Goal: Task Accomplishment & Management: Complete application form

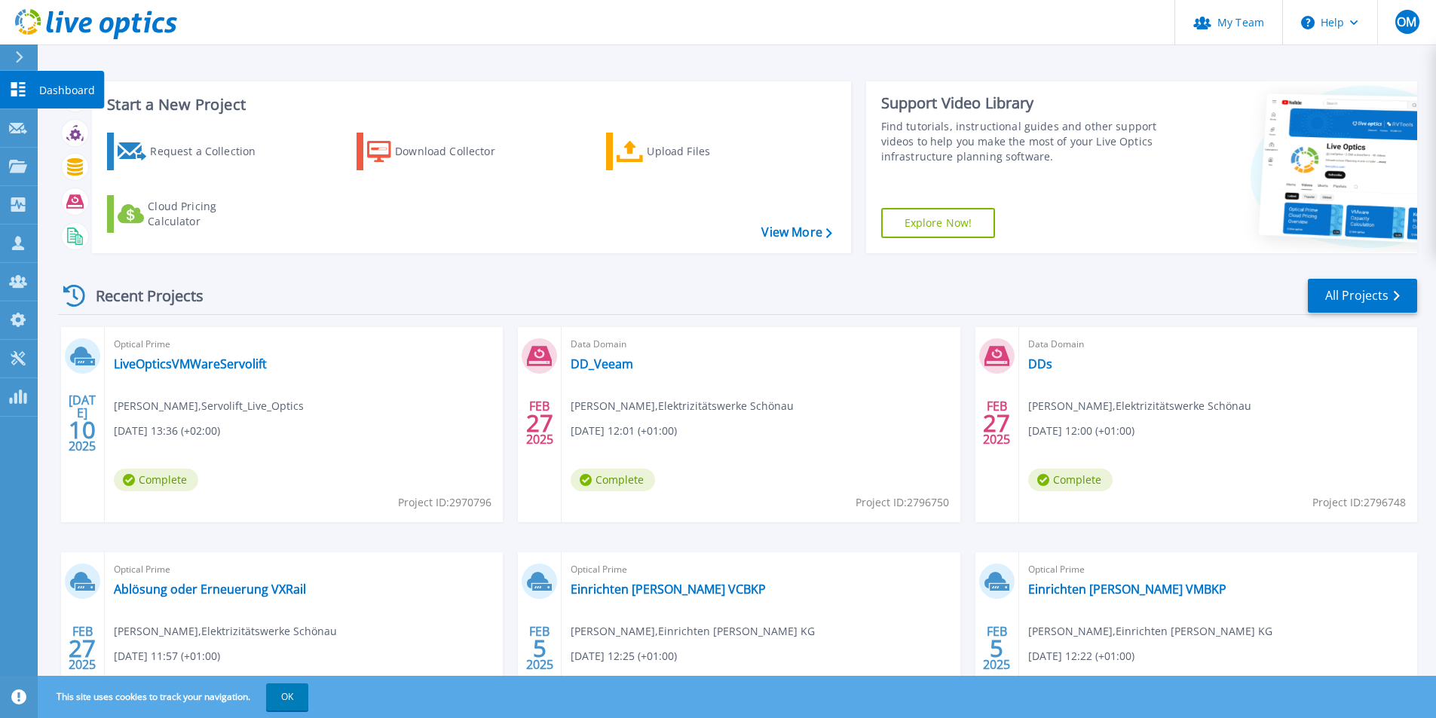
click at [27, 90] on link "Dashboard Dashboard" at bounding box center [19, 90] width 38 height 38
click at [170, 211] on div "Cloud Pricing Calculator" at bounding box center [208, 214] width 121 height 30
click at [205, 149] on div "Request a Collection" at bounding box center [210, 151] width 121 height 30
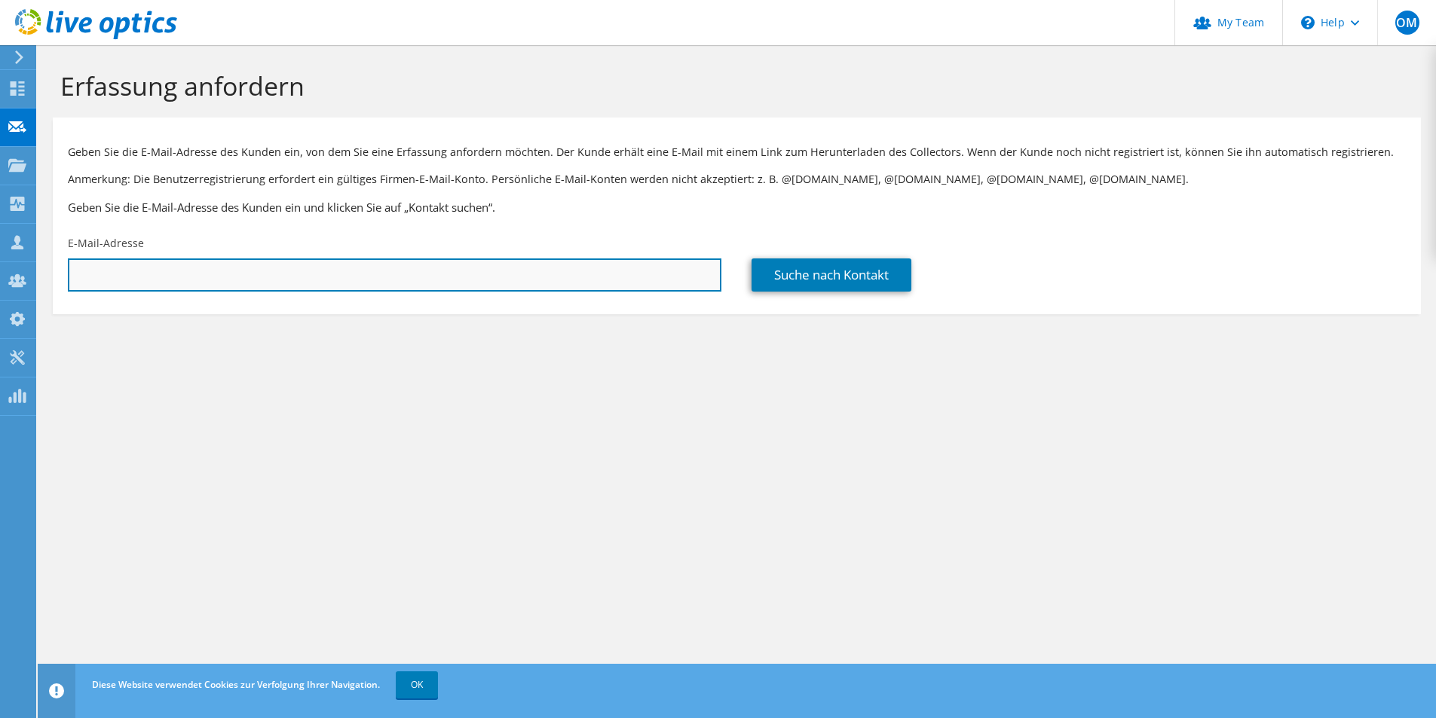
click at [220, 278] on input "text" at bounding box center [394, 275] width 653 height 33
paste input "M.Kienzler@kramer-freiburg.com"
type input "M.Kienzler@kramer-freiburg.com"
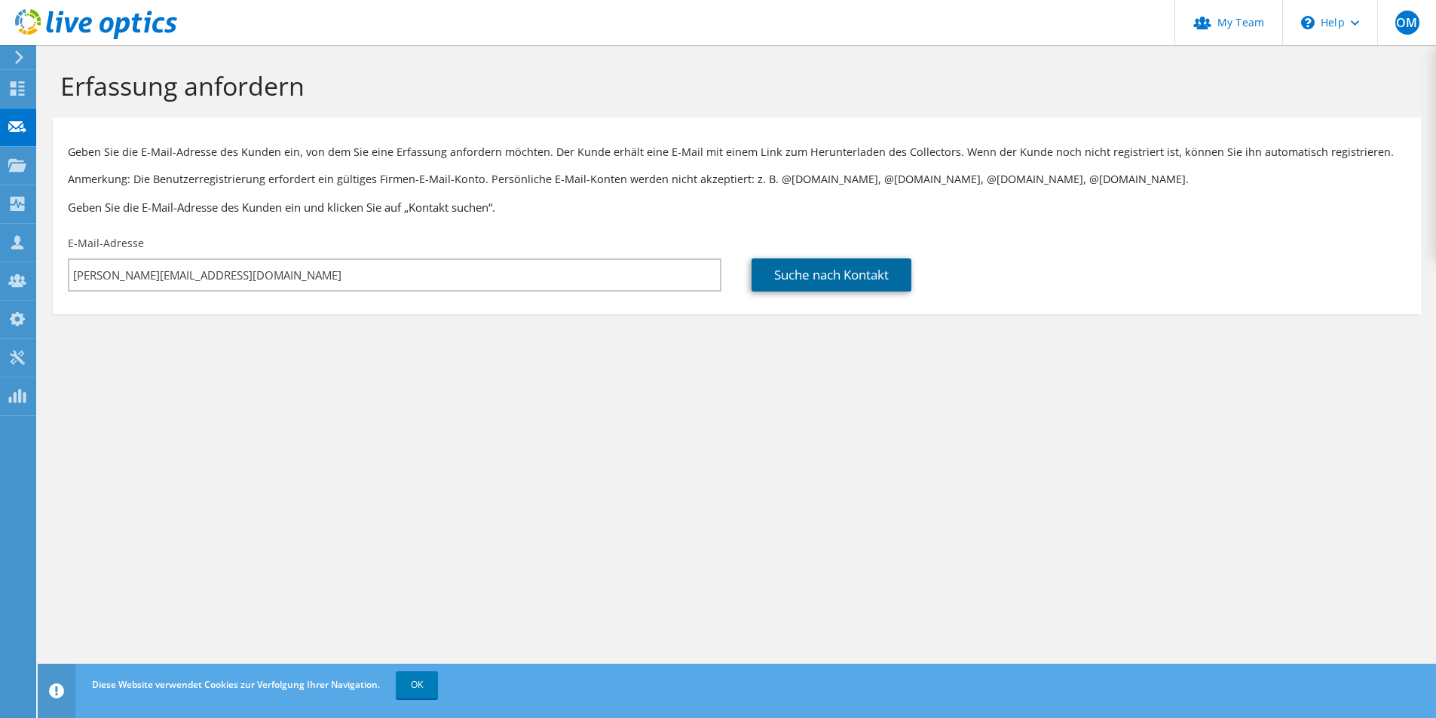
click at [825, 273] on link "Suche nach Kontakt" at bounding box center [831, 275] width 160 height 33
type input "Kramer GmbH Schwarzwälder Wurstspezialitäten"
type input "Marcel"
type input "Kienzler"
type input "[GEOGRAPHIC_DATA]"
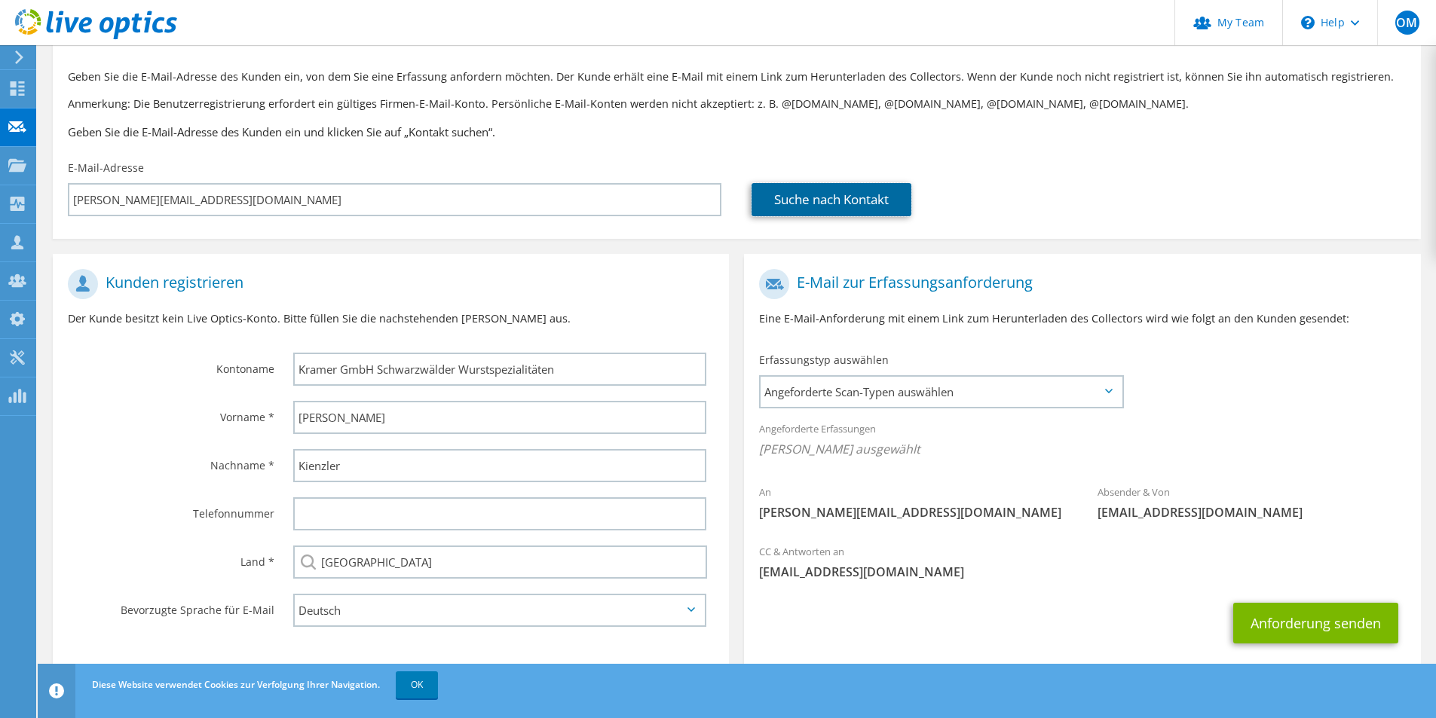
scroll to position [106, 0]
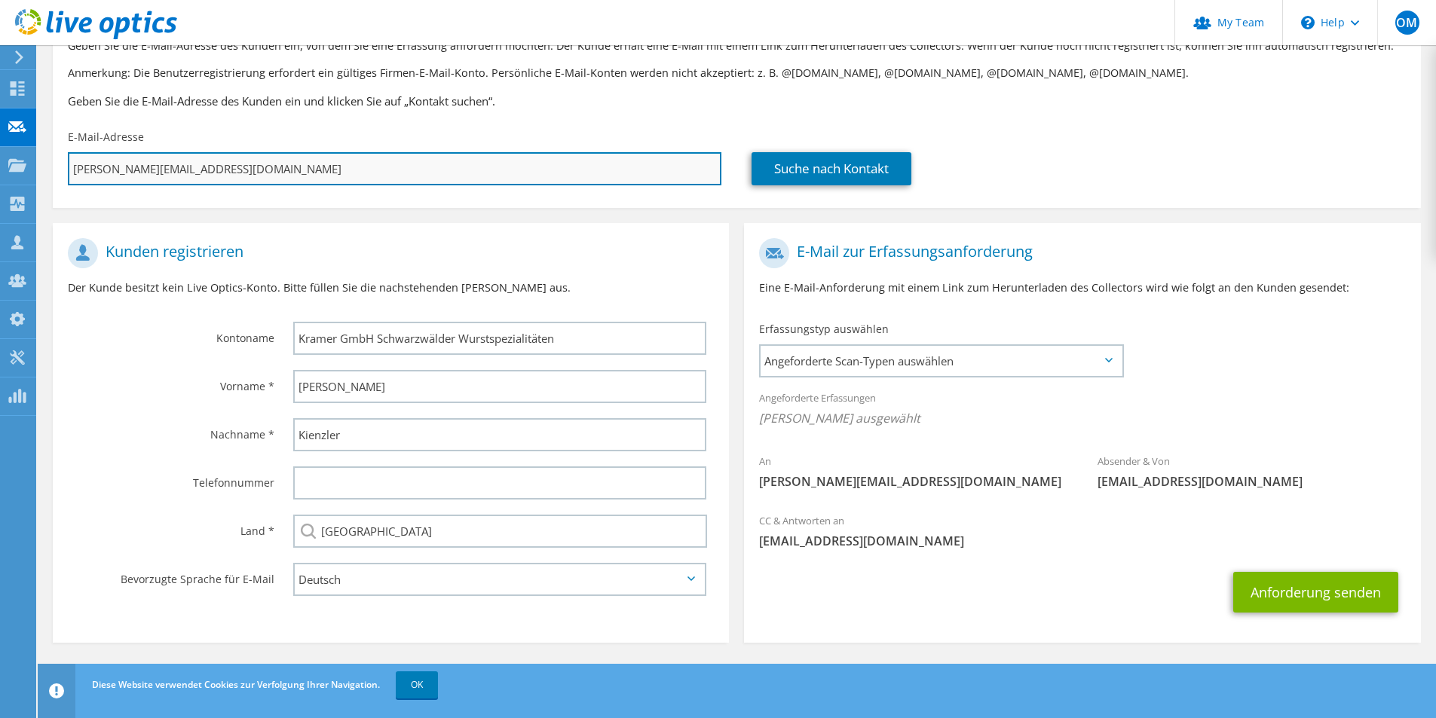
click at [304, 170] on input "M.Kienzler@kramer-freiburg.com" at bounding box center [394, 168] width 653 height 33
paste input "m.kienzler@kramer-gmbh"
type input "m.kienzler@kramer-gmbh.com"
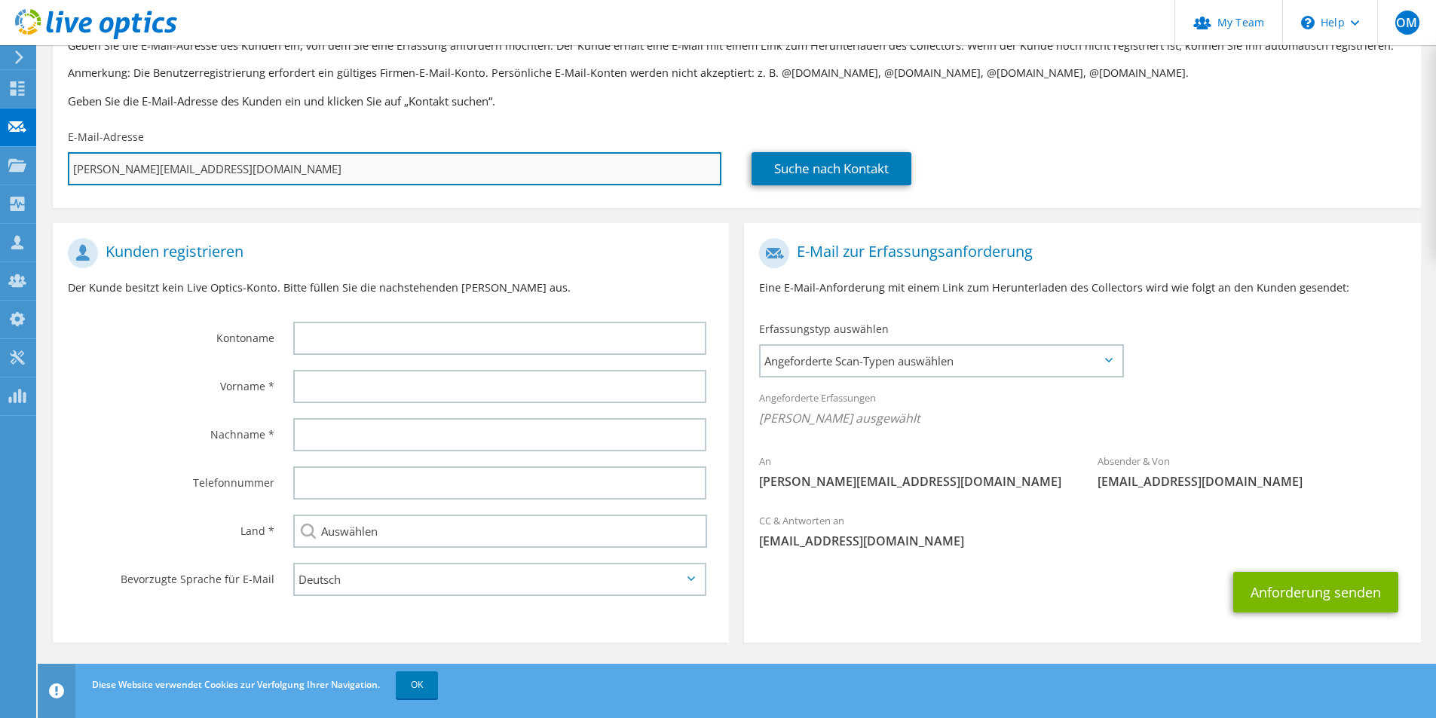
type input "Auswählen"
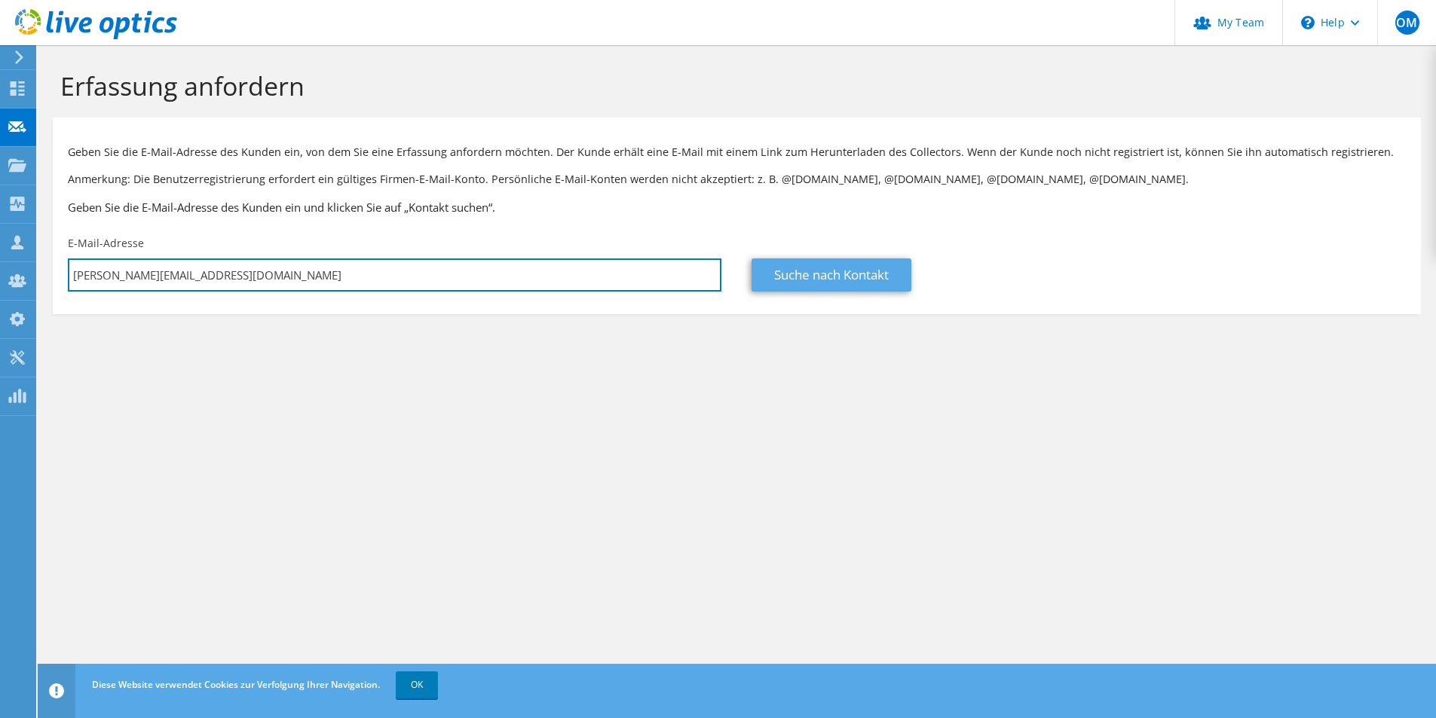
type input "m.kienzler@kramer-gmbh.com"
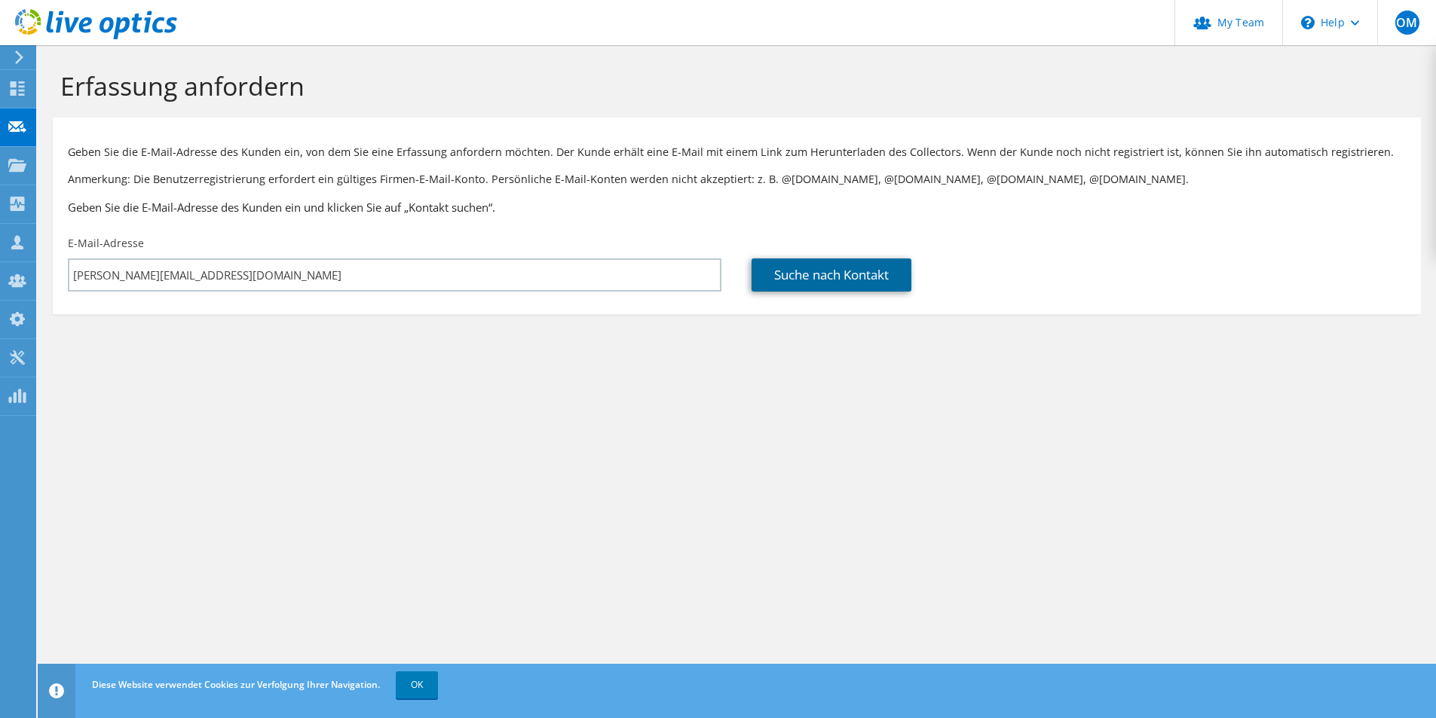
click at [792, 270] on link "Suche nach Kontakt" at bounding box center [831, 275] width 160 height 33
type input "Kramer GmbH"
type input "Marcel"
type input "Kienzler"
type input "[GEOGRAPHIC_DATA]"
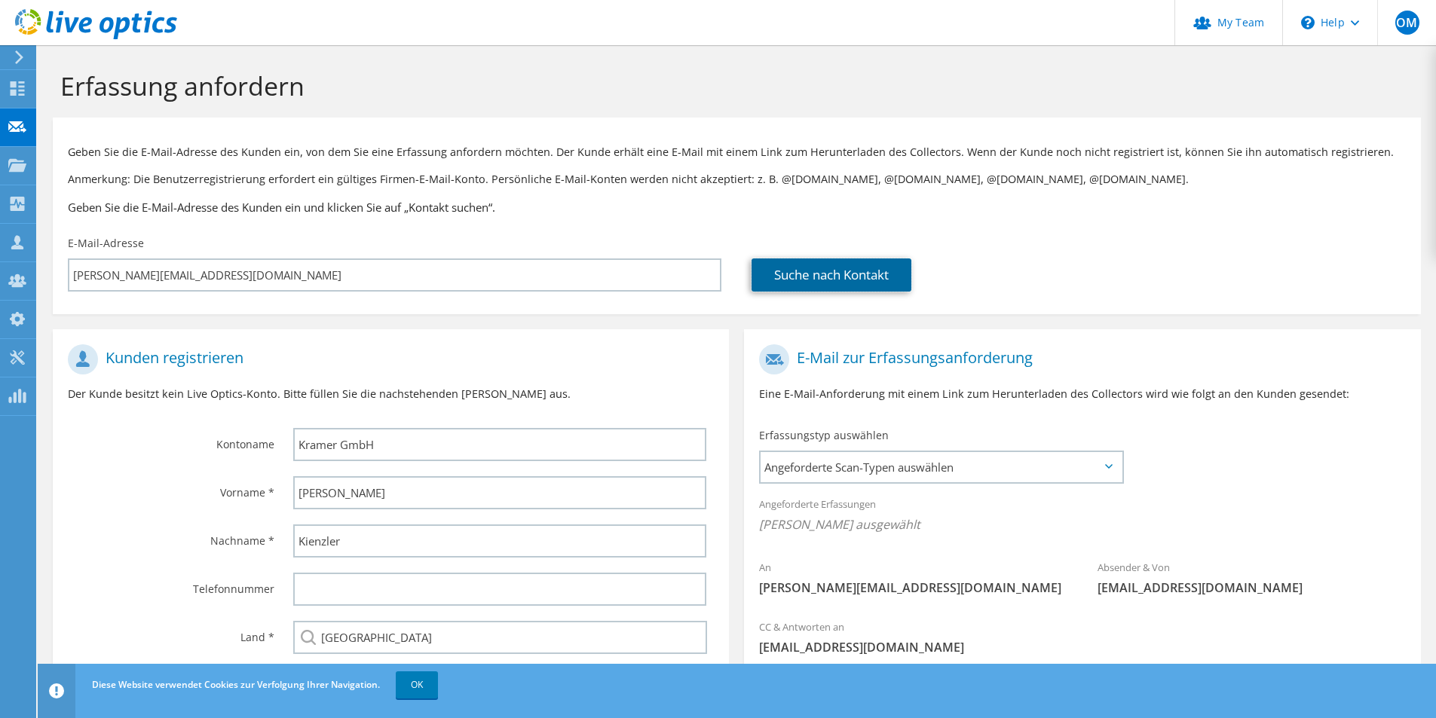
scroll to position [106, 0]
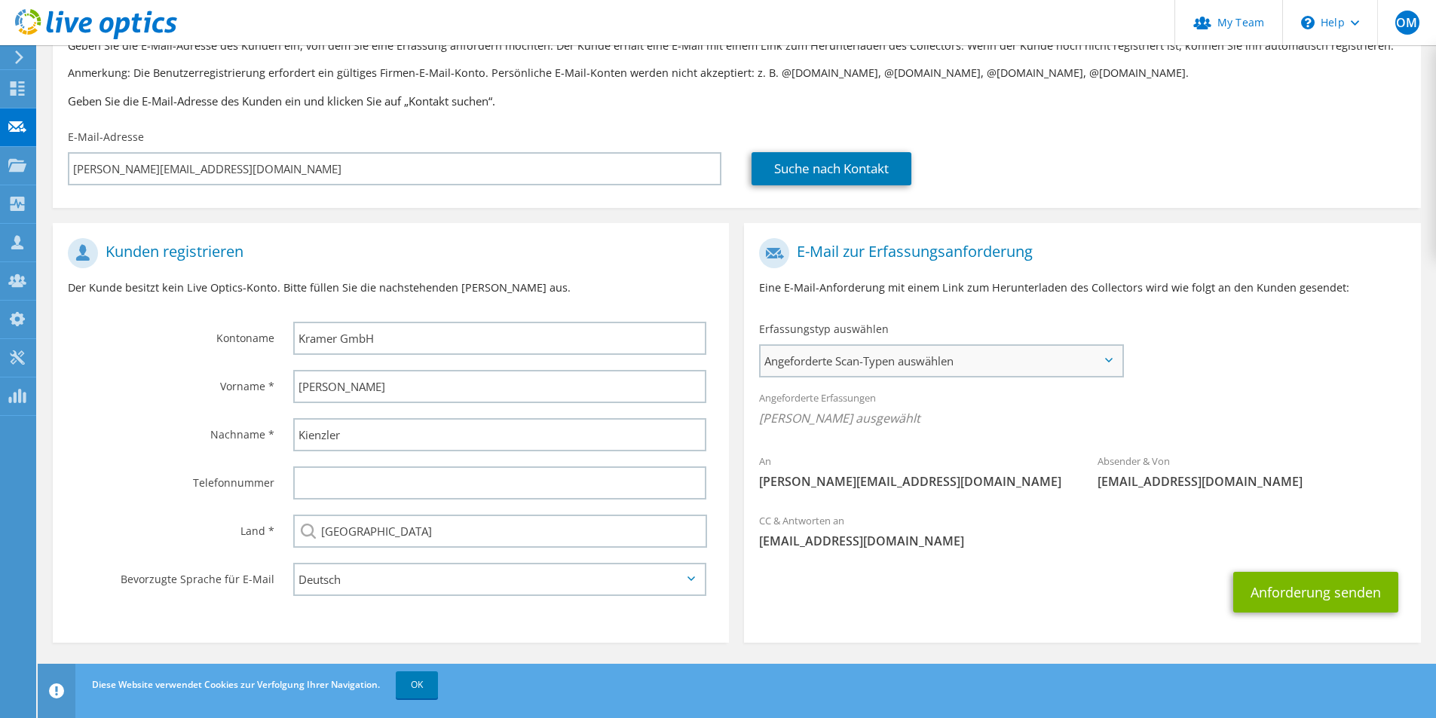
click at [940, 360] on span "Angeforderte Scan-Typen auswählen" at bounding box center [940, 361] width 361 height 30
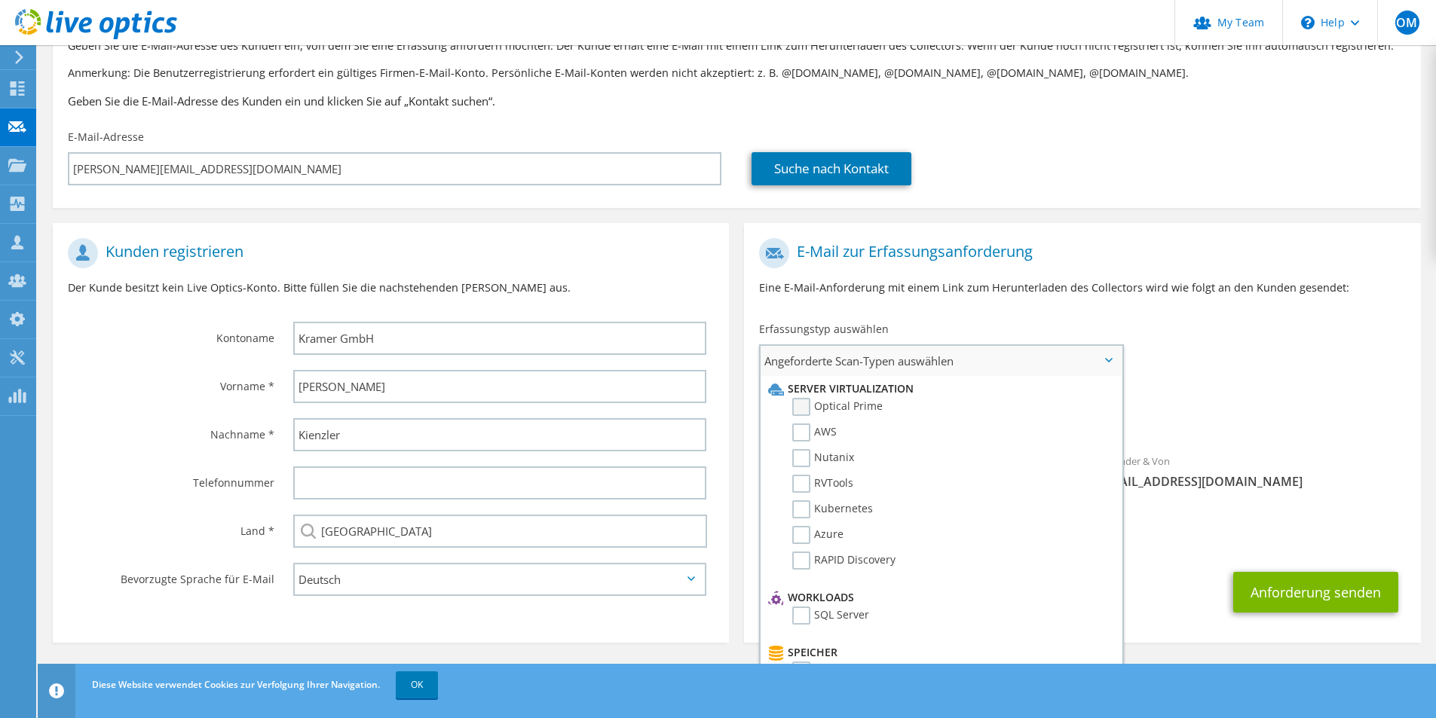
click at [800, 404] on label "Optical Prime" at bounding box center [837, 407] width 90 height 18
click at [0, 0] on input "Optical Prime" at bounding box center [0, 0] width 0 height 0
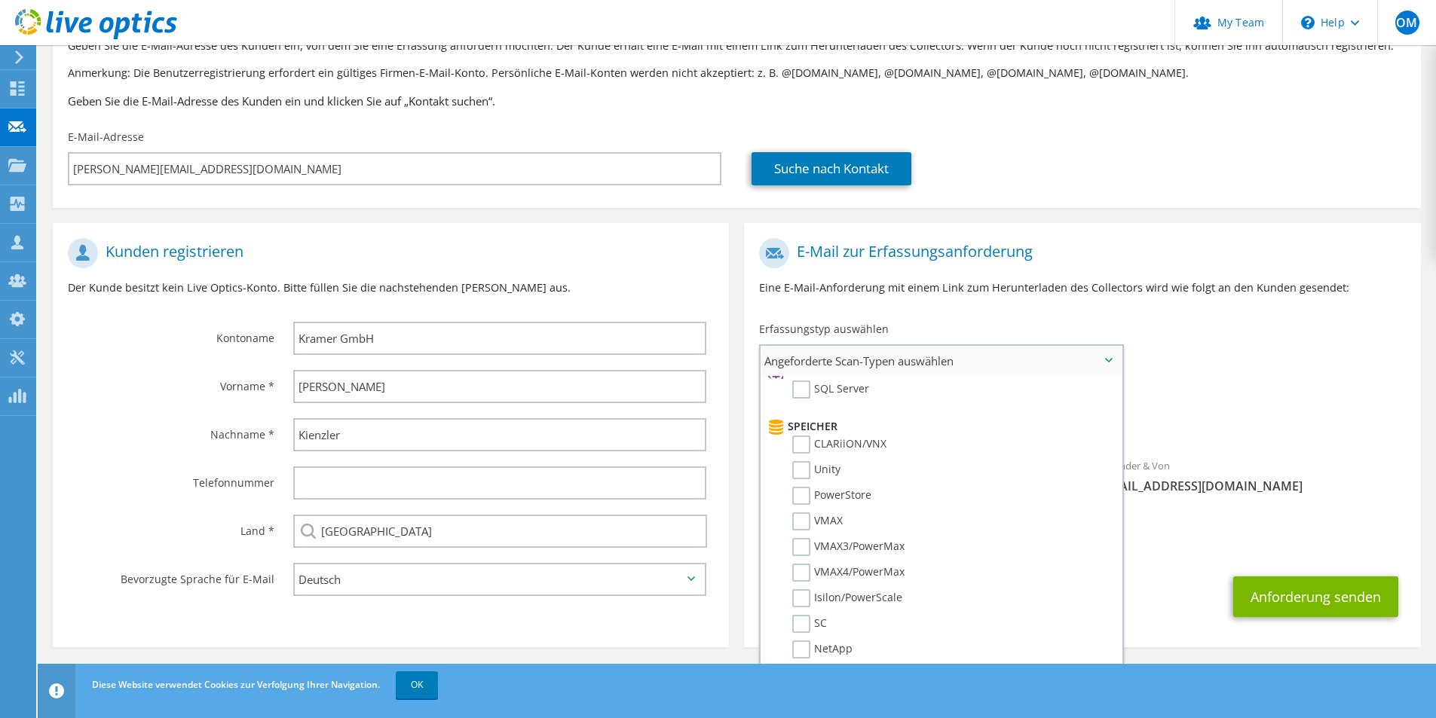
scroll to position [301, 0]
click at [801, 422] on label "PowerStore" at bounding box center [831, 421] width 79 height 18
click at [0, 0] on input "PowerStore" at bounding box center [0, 0] width 0 height 0
click at [1273, 529] on div "CC & Antworten an omanhart@freicon.de" at bounding box center [1082, 535] width 676 height 52
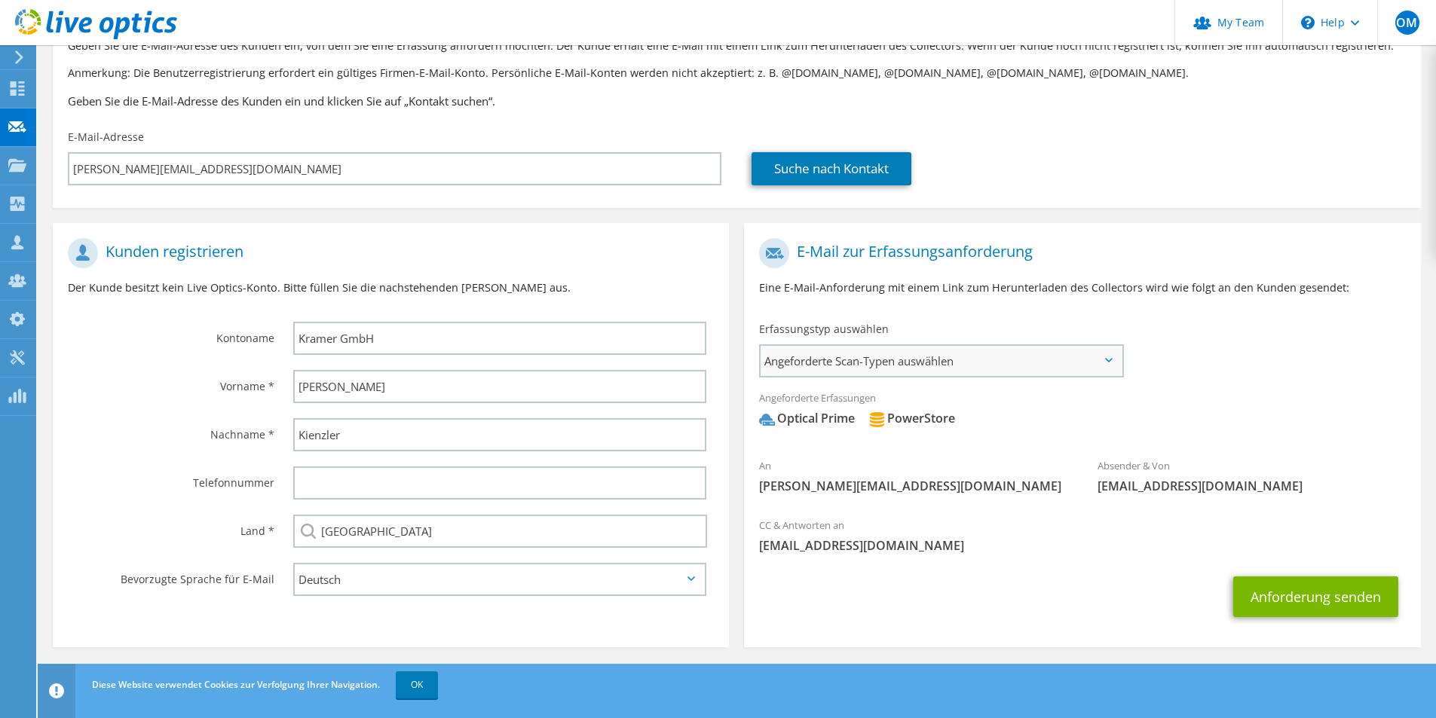
click at [1082, 363] on span "Angeforderte Scan-Typen auswählen" at bounding box center [940, 361] width 361 height 30
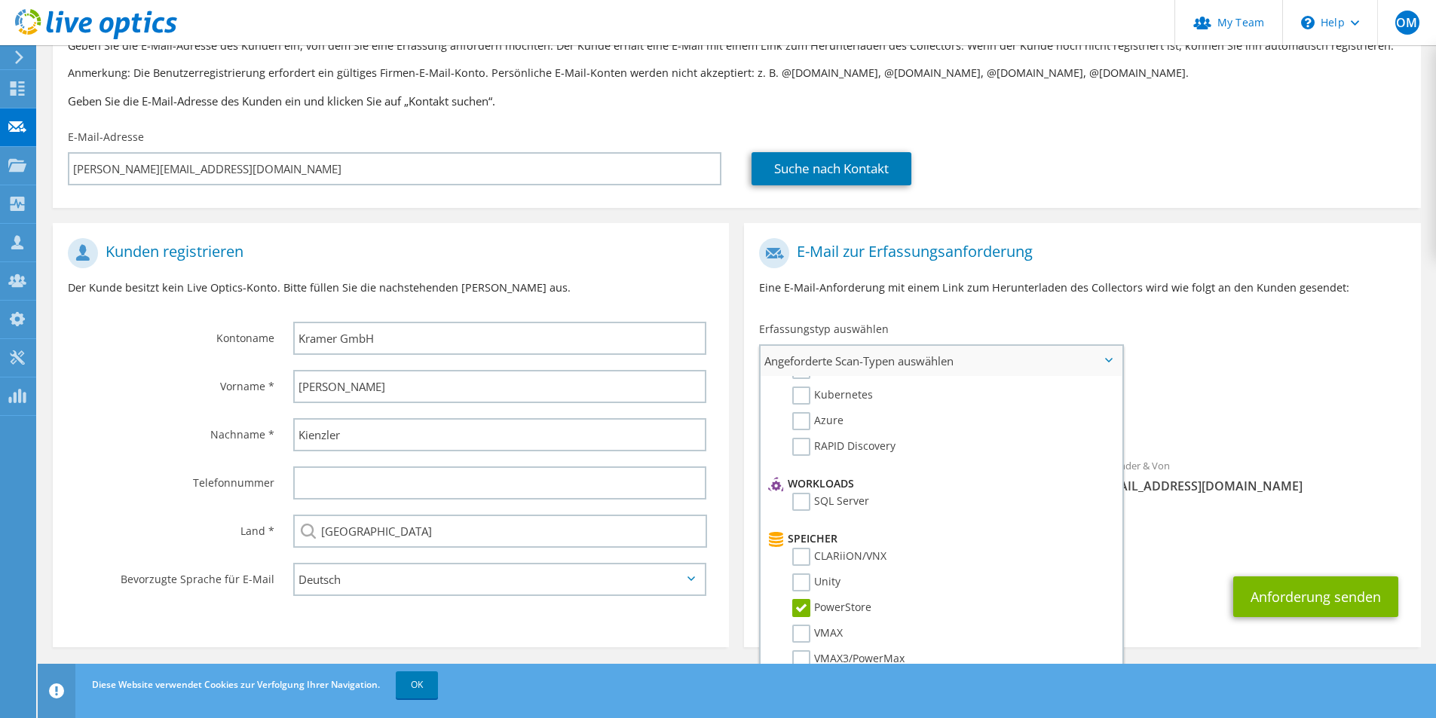
scroll to position [0, 0]
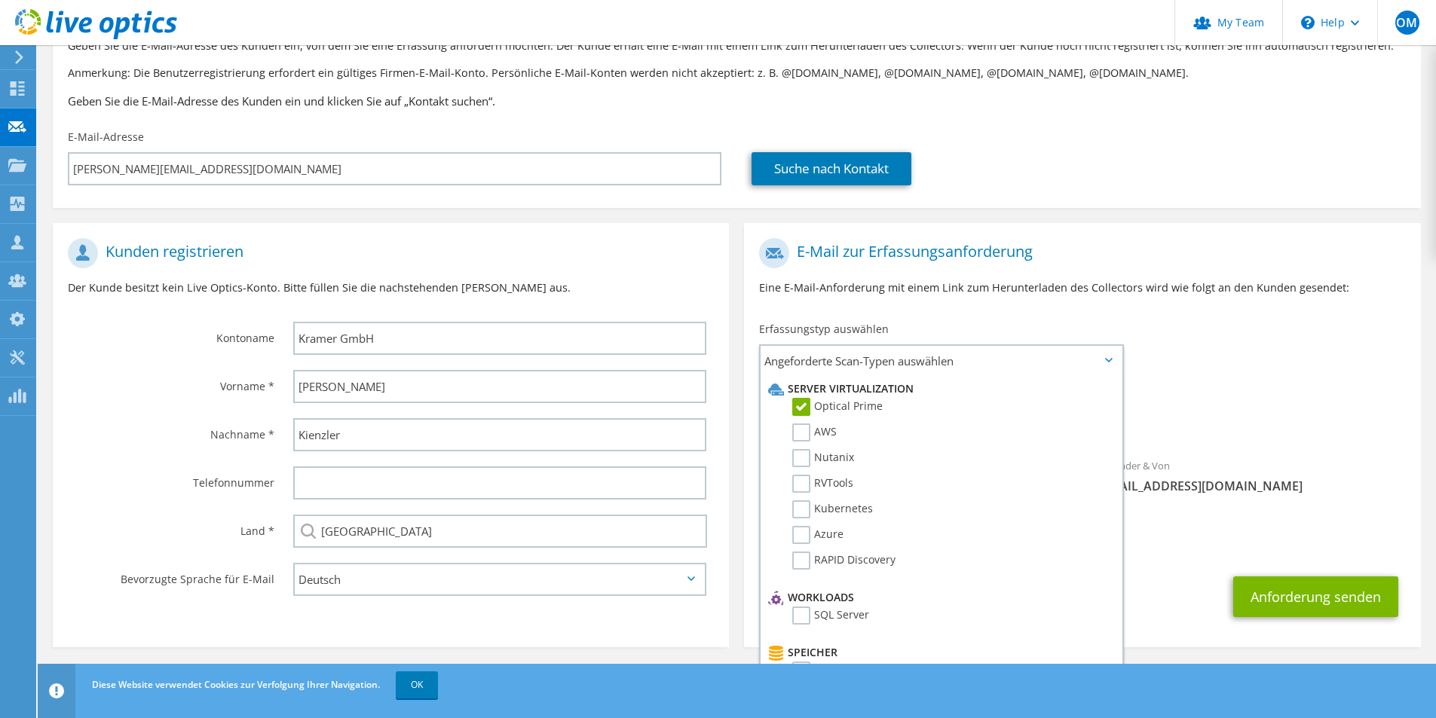
click at [1312, 369] on div "An m.kienzler@kramer-gmbh.com Absender & Von liveoptics@liveoptics.com" at bounding box center [1082, 370] width 676 height 279
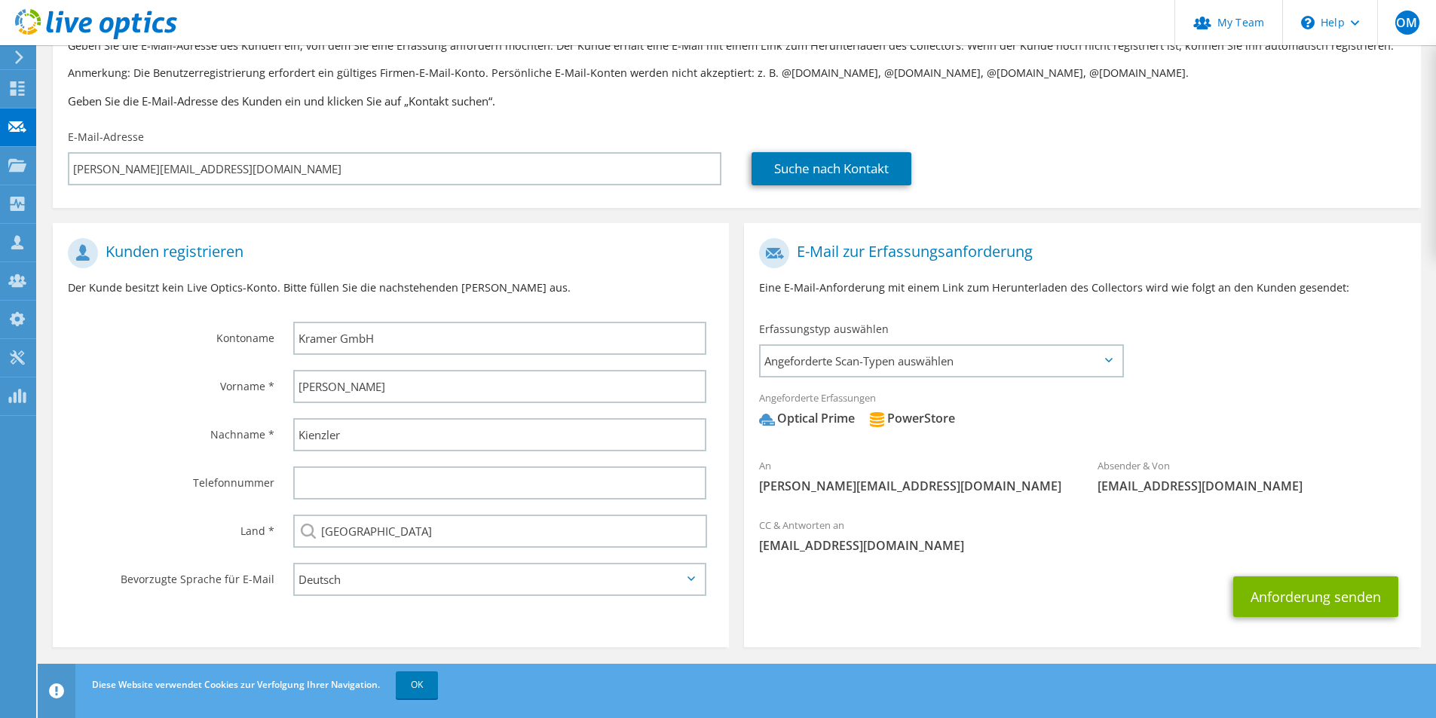
scroll to position [111, 0]
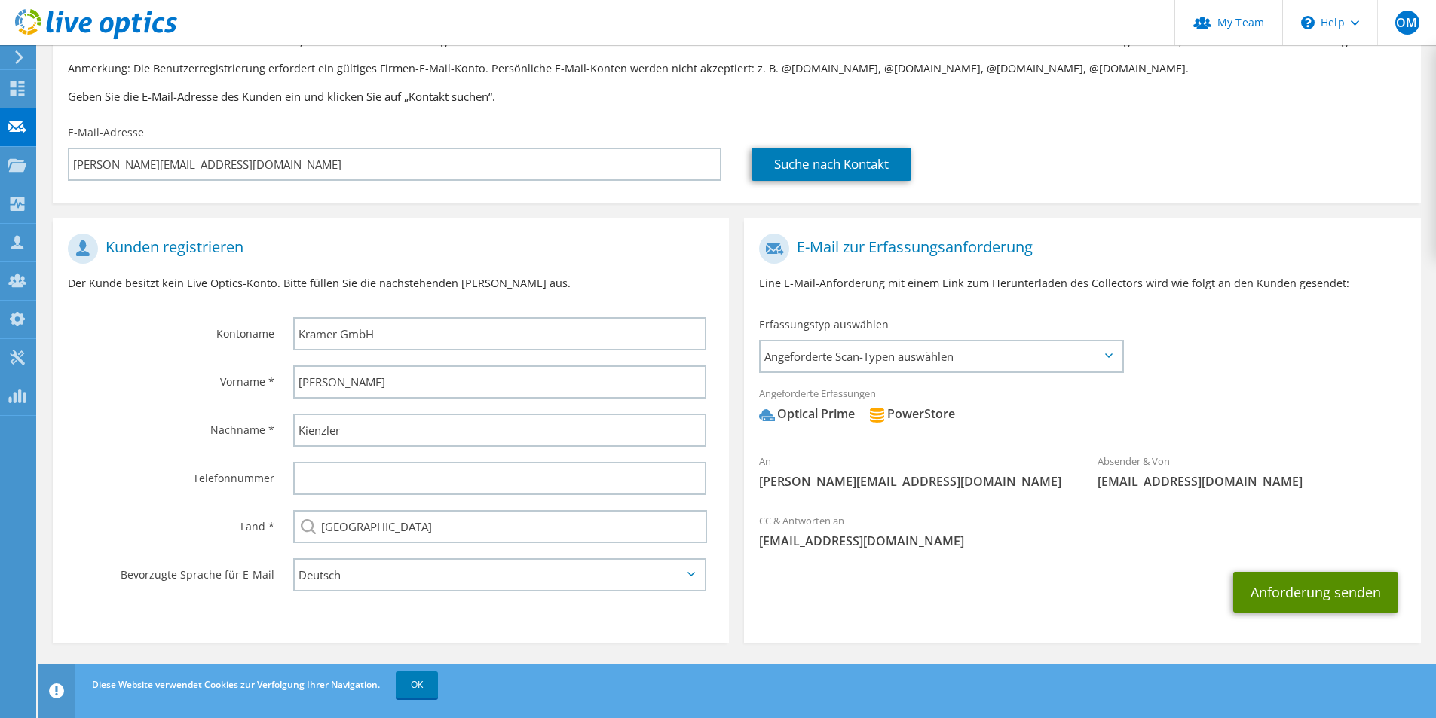
click at [1281, 592] on button "Anforderung senden" at bounding box center [1315, 592] width 165 height 41
